Goal: Task Accomplishment & Management: Manage account settings

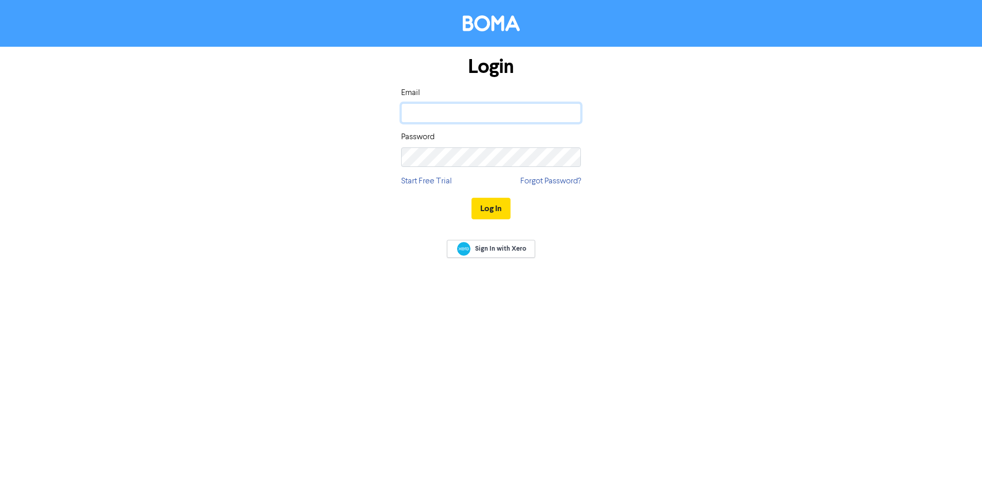
click at [451, 110] on input "email" at bounding box center [491, 113] width 180 height 20
type input "[PERSON_NAME][EMAIL_ADDRESS][DOMAIN_NAME]"
click at [491, 213] on button "Log In" at bounding box center [490, 209] width 39 height 22
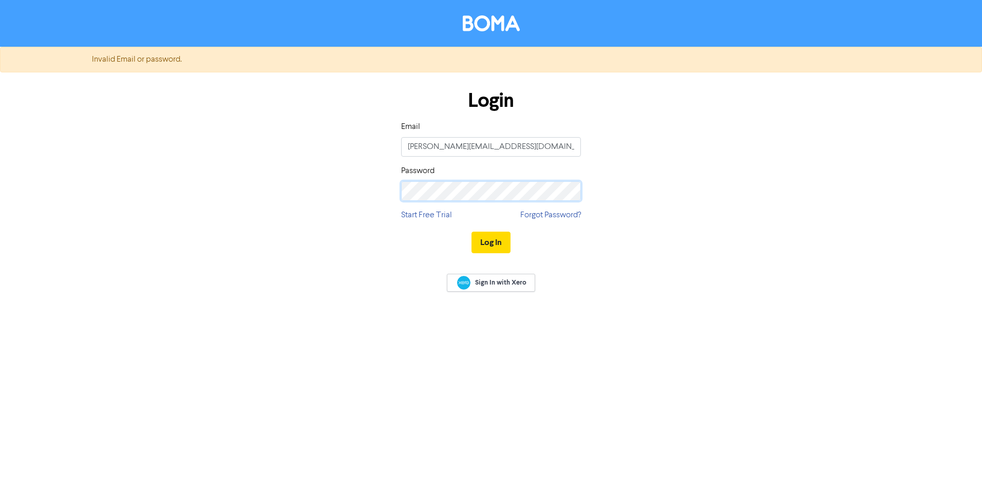
click at [298, 214] on div "Login Email [PERSON_NAME][EMAIL_ADDRESS][DOMAIN_NAME] Password Start Free Trial…" at bounding box center [490, 172] width 585 height 183
click at [489, 240] on button "Log In" at bounding box center [490, 243] width 39 height 22
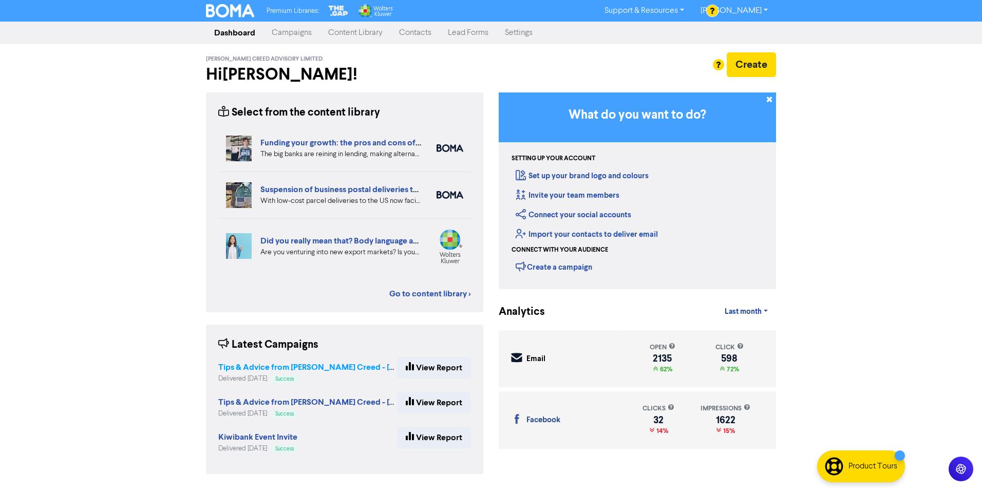
click at [283, 367] on strong "Tips & Advice from [PERSON_NAME] Creed - [DATE]" at bounding box center [315, 367] width 195 height 10
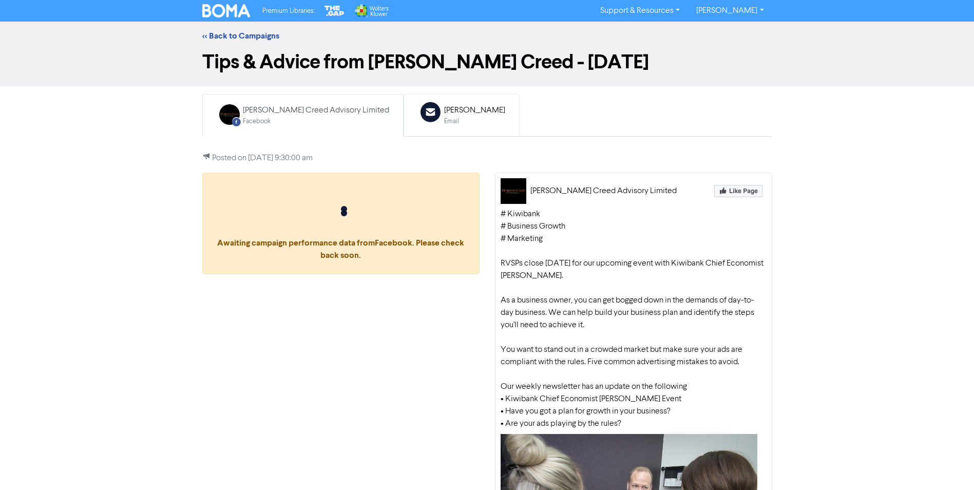
click at [444, 117] on div "Email" at bounding box center [474, 122] width 61 height 10
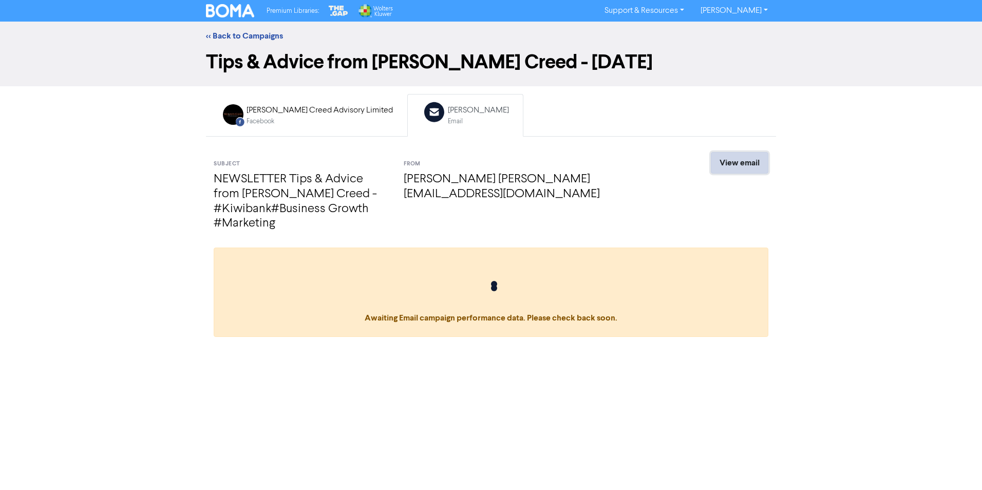
click at [740, 162] on link "View email" at bounding box center [739, 163] width 57 height 22
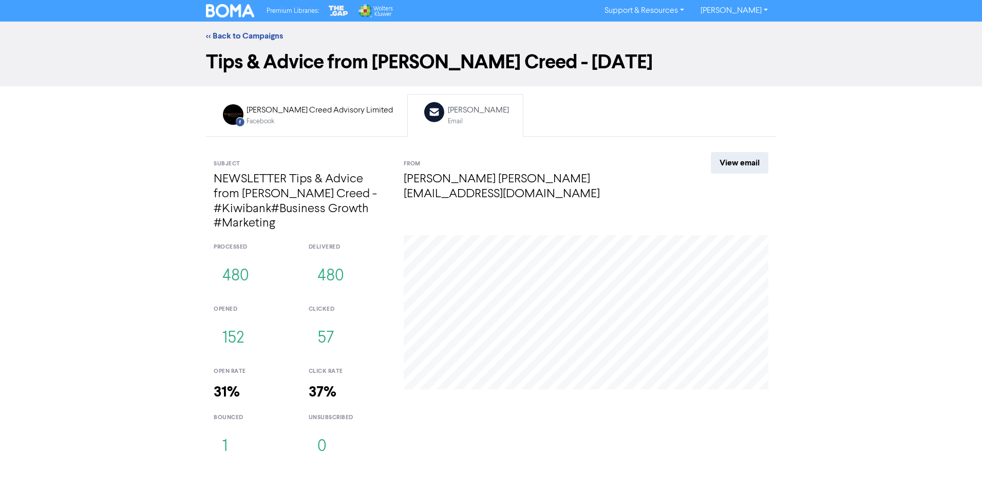
click at [749, 9] on link "[PERSON_NAME]" at bounding box center [734, 11] width 84 height 16
click at [742, 31] on button "Log Out" at bounding box center [733, 31] width 81 height 12
